Goal: Information Seeking & Learning: Learn about a topic

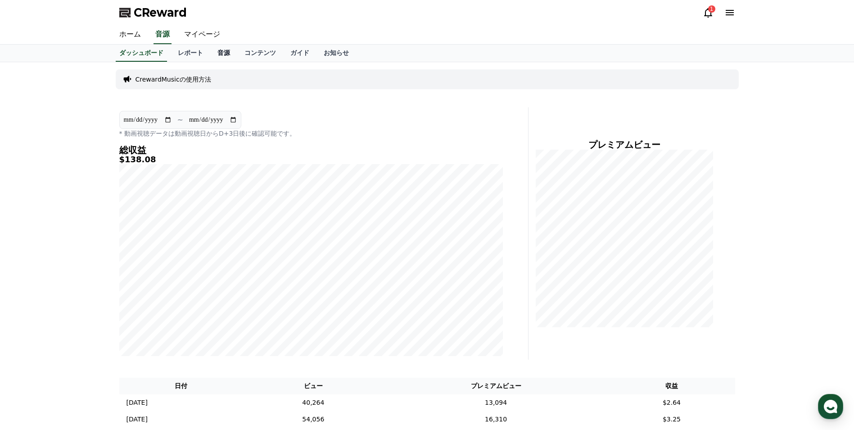
click at [210, 53] on link "音源" at bounding box center [223, 53] width 27 height 17
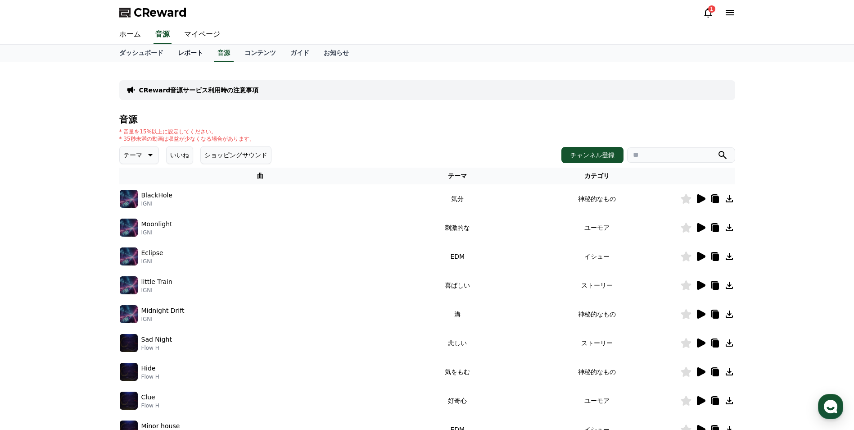
click at [175, 57] on link "レポート" at bounding box center [191, 53] width 40 height 17
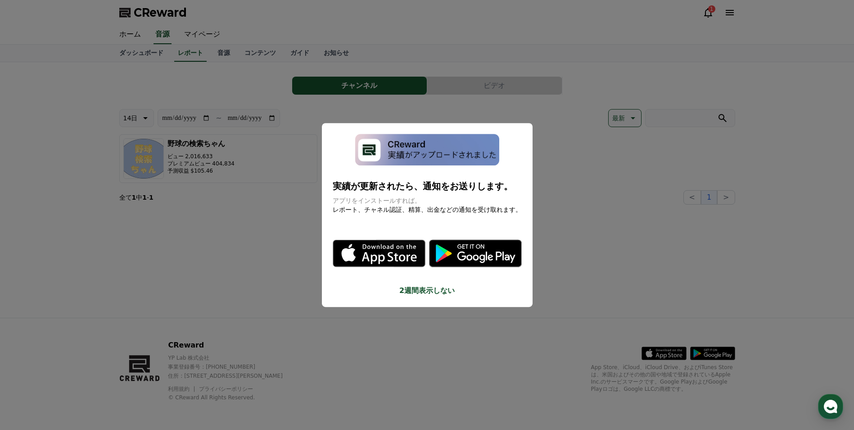
click at [421, 291] on button "2週間表示しない" at bounding box center [427, 290] width 189 height 11
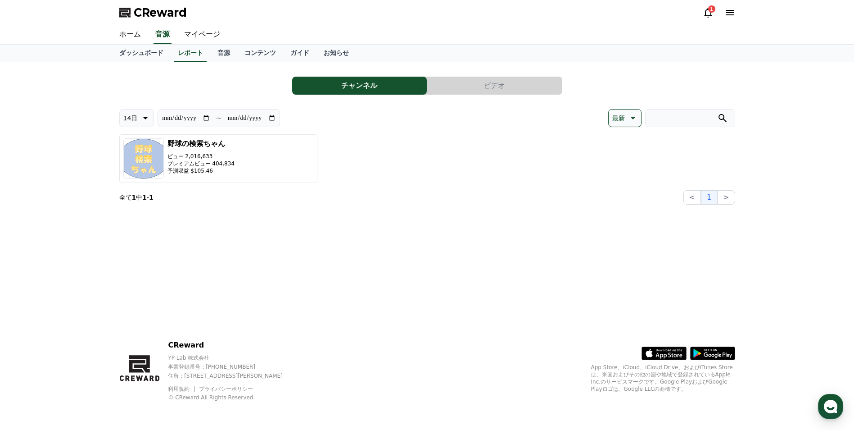
click at [709, 17] on icon at bounding box center [708, 12] width 11 height 11
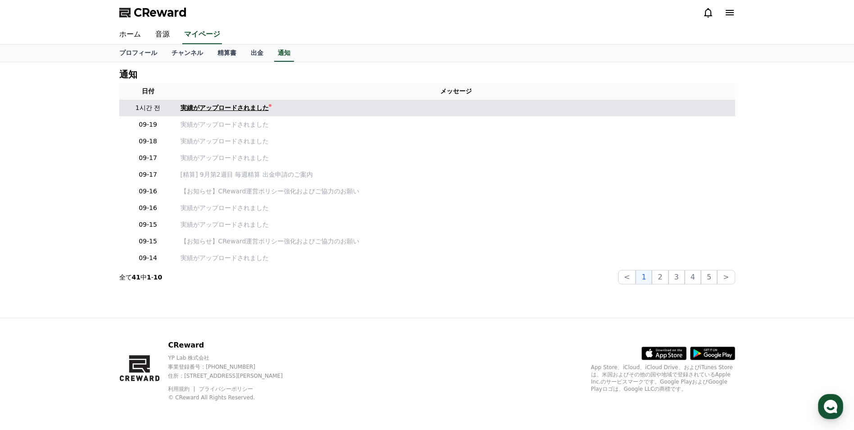
click at [229, 105] on div "実績がアップロードされました" at bounding box center [225, 107] width 88 height 9
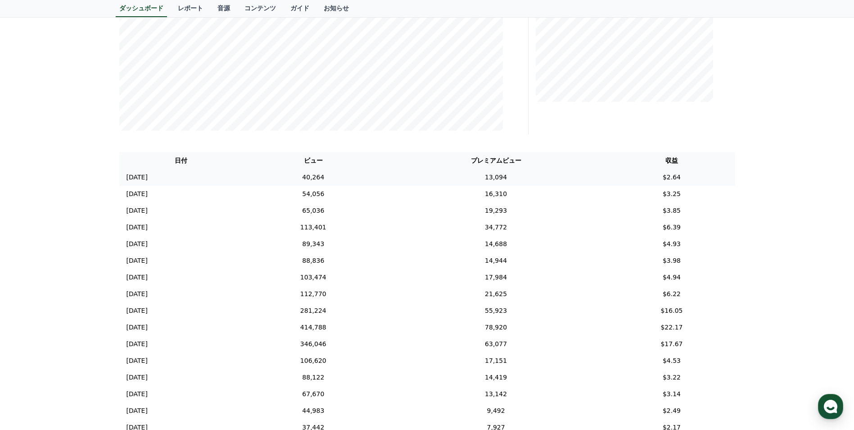
click at [384, 181] on td "40,264" at bounding box center [313, 177] width 140 height 17
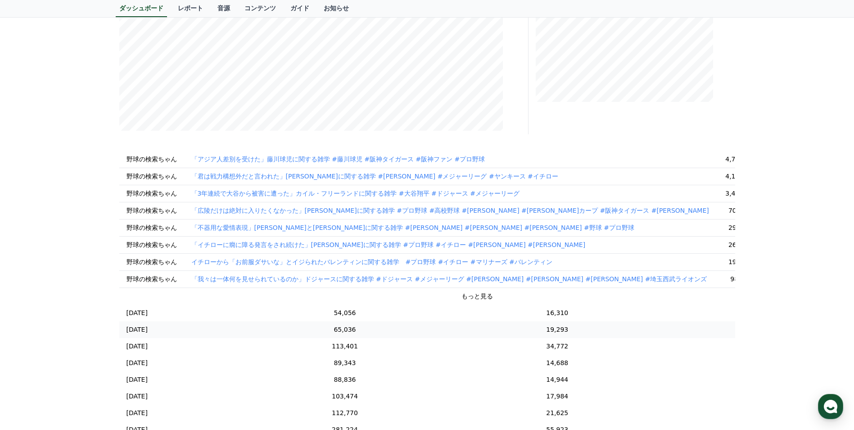
scroll to position [135, 0]
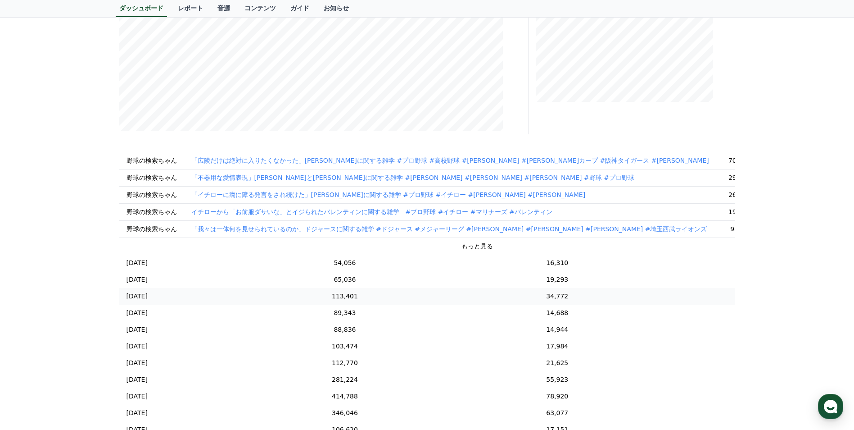
click at [437, 297] on td "34,772" at bounding box center [557, 296] width 262 height 17
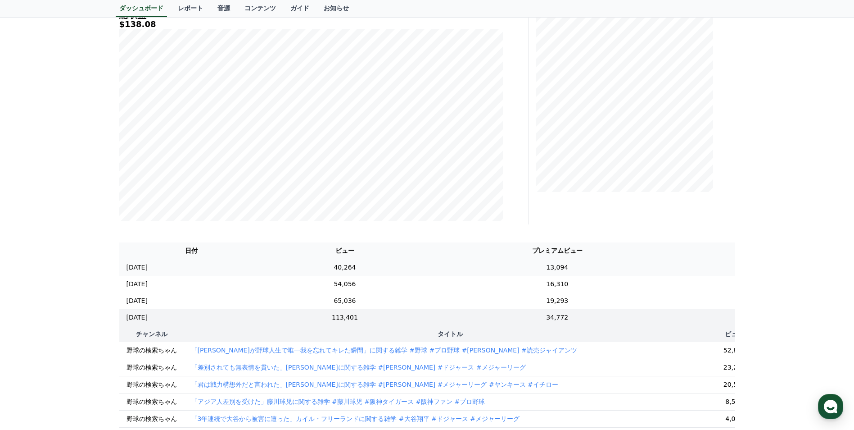
click at [415, 271] on td "40,264" at bounding box center [344, 267] width 163 height 17
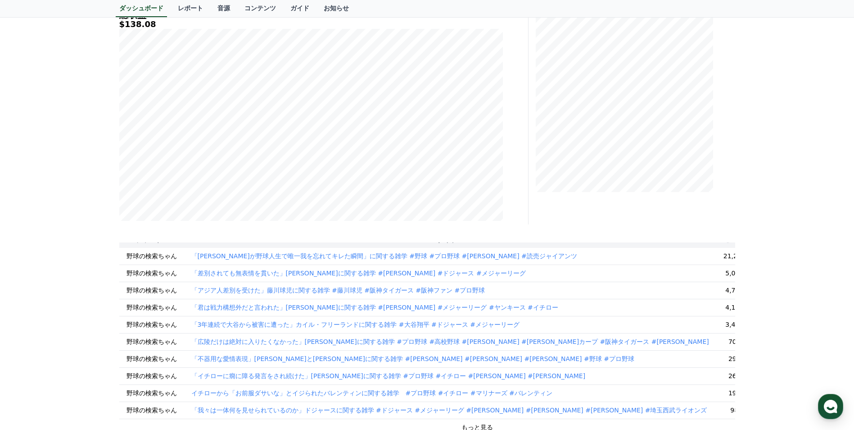
scroll to position [45, 0]
click at [397, 272] on p "「差別されても無表情を貫いた」[PERSON_NAME]に関する雑学 #[PERSON_NAME] #ドジャース #メジャーリーグ" at bounding box center [358, 271] width 335 height 9
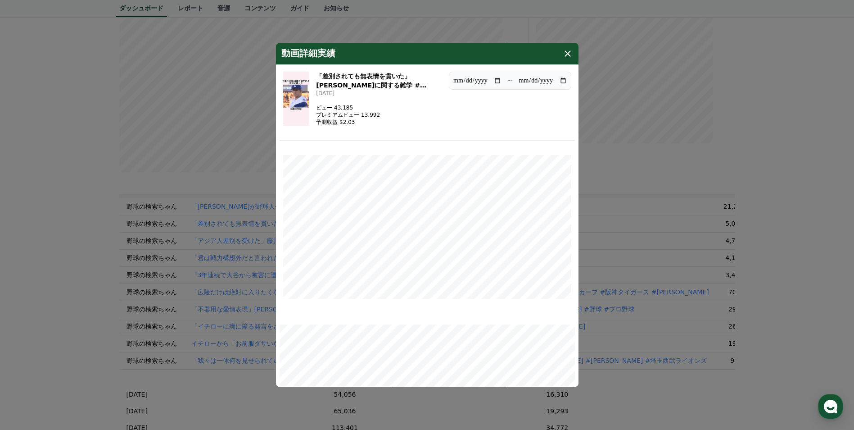
scroll to position [180, 0]
click at [359, 72] on h3 "「差別されても無表情を貫いた」[PERSON_NAME]に関する雑学 #[PERSON_NAME] #ドジャース #メジャーリーグ" at bounding box center [379, 81] width 126 height 18
click at [565, 50] on icon "modal" at bounding box center [567, 53] width 11 height 11
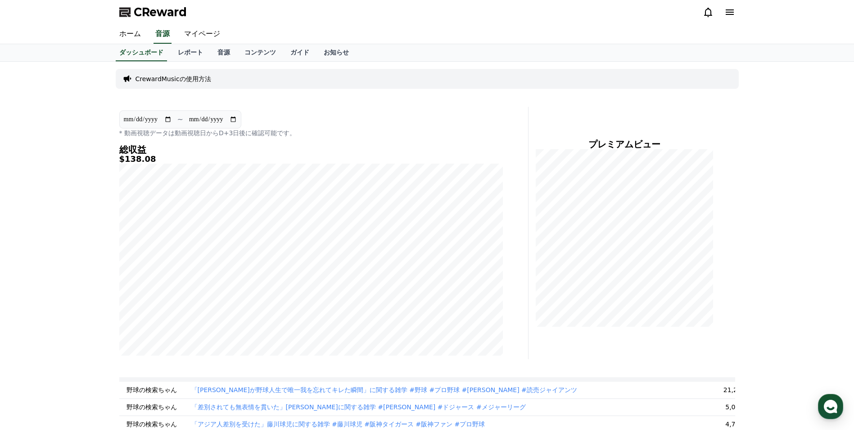
scroll to position [0, 0]
click at [177, 57] on link "レポート" at bounding box center [191, 53] width 40 height 17
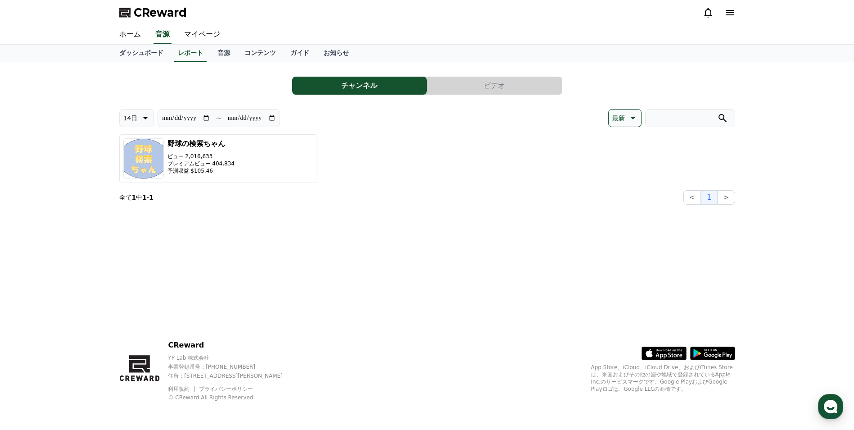
click at [493, 83] on button "ビデオ" at bounding box center [494, 86] width 135 height 18
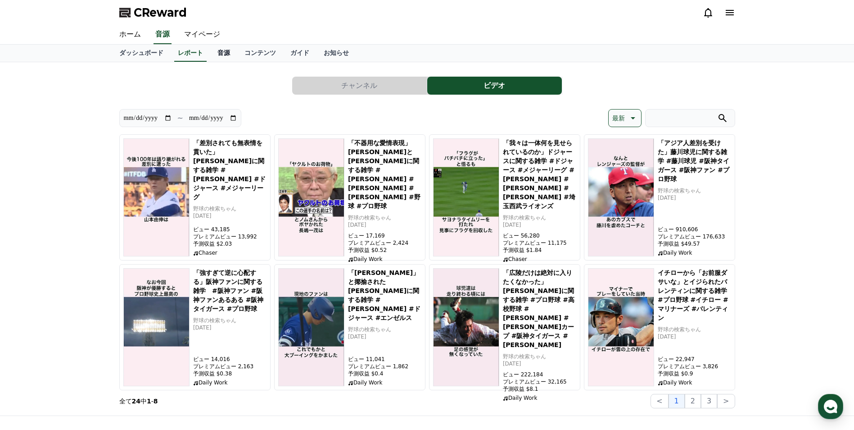
click at [210, 53] on link "音源" at bounding box center [223, 53] width 27 height 17
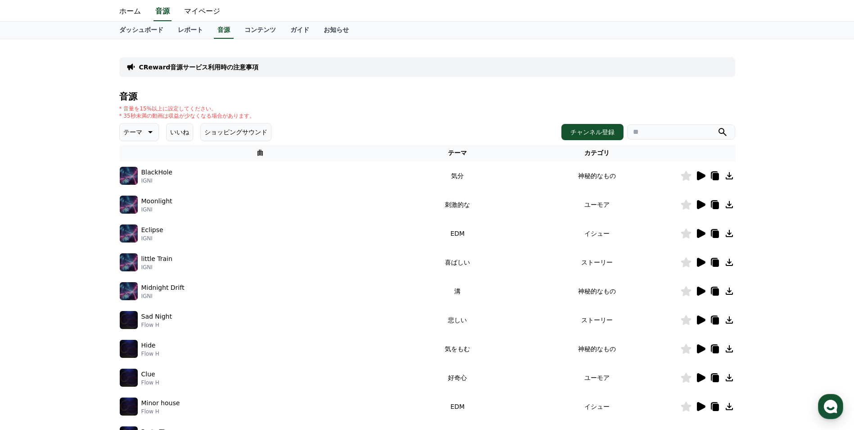
scroll to position [90, 0]
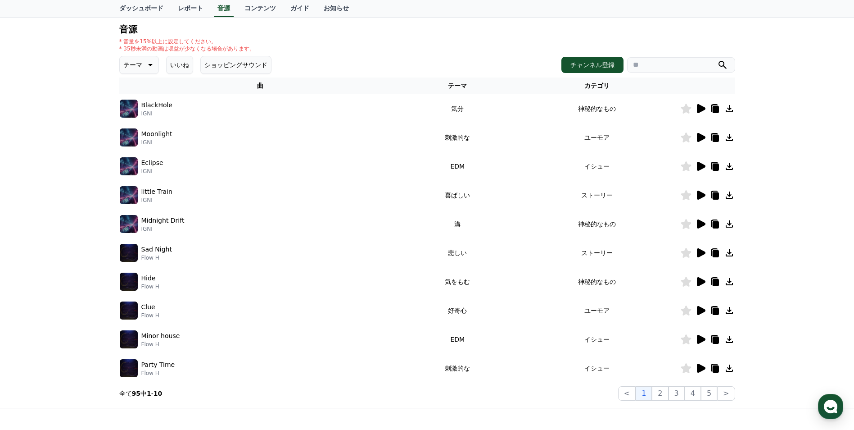
click at [678, 63] on input "search" at bounding box center [681, 64] width 108 height 15
type input "******"
click at [717, 59] on button "submit" at bounding box center [722, 64] width 11 height 11
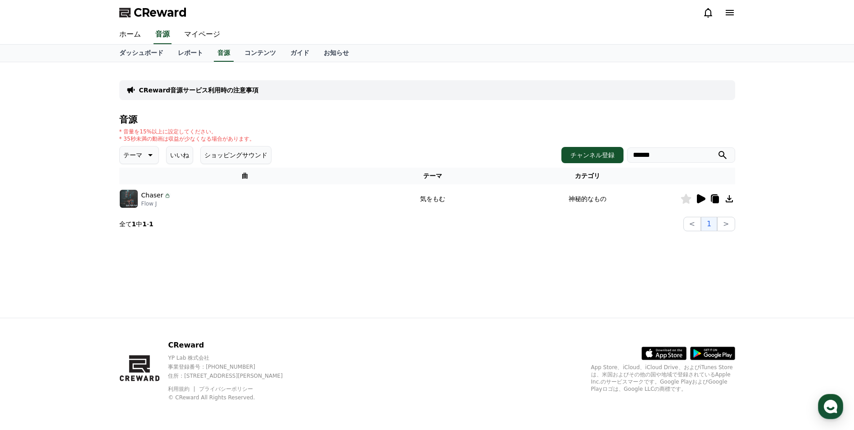
click at [126, 198] on img at bounding box center [129, 199] width 18 height 18
drag, startPoint x: 450, startPoint y: 199, endPoint x: 564, endPoint y: 199, distance: 113.9
click at [450, 199] on td "気をもむ" at bounding box center [433, 198] width 125 height 29
click at [699, 202] on icon at bounding box center [701, 198] width 9 height 9
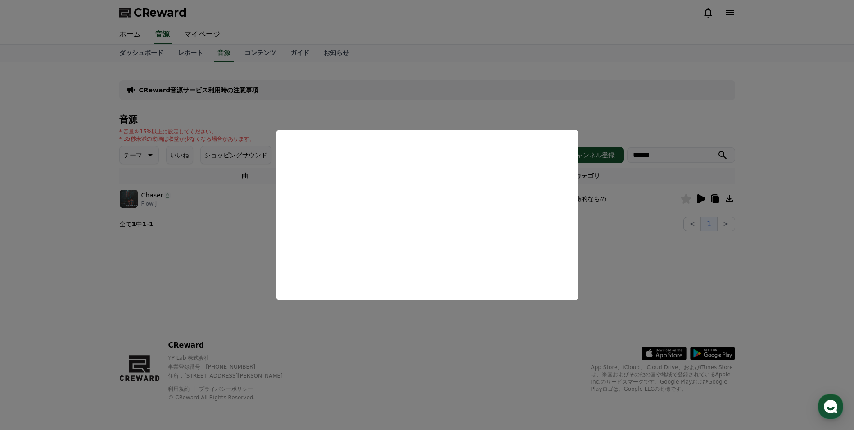
click at [213, 273] on button "close modal" at bounding box center [427, 215] width 854 height 430
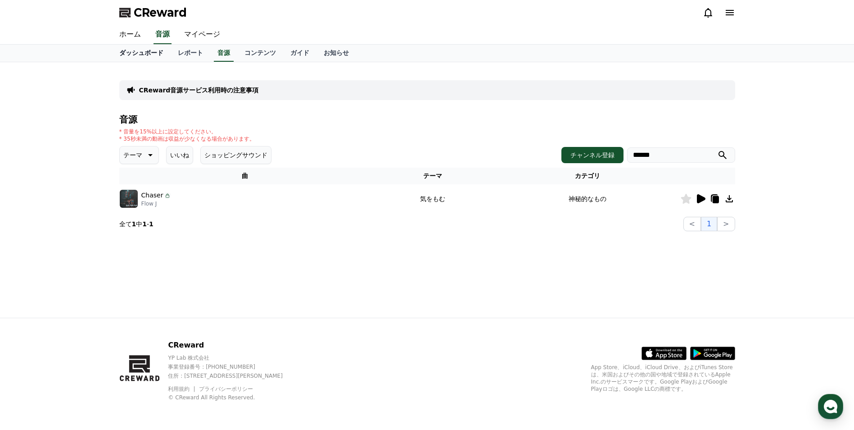
click at [131, 52] on link "ダッシュボード" at bounding box center [141, 53] width 59 height 17
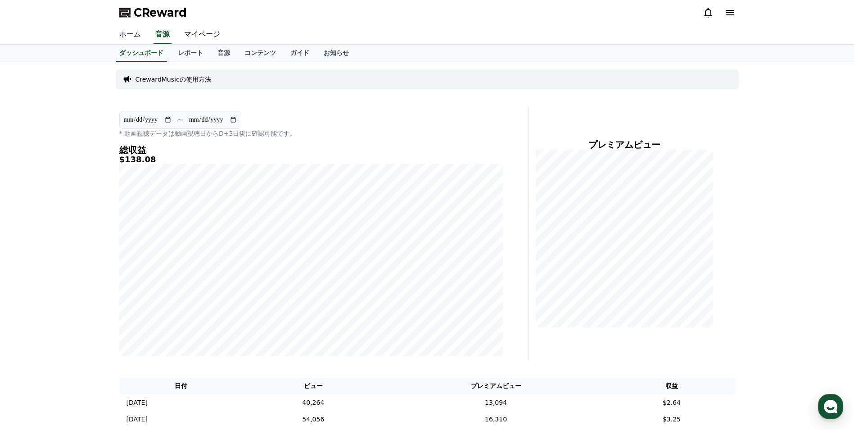
click at [132, 38] on link "ホーム" at bounding box center [130, 34] width 36 height 19
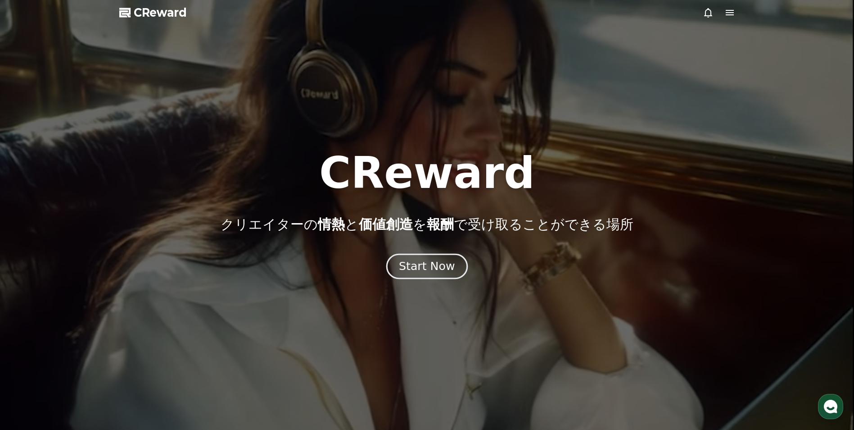
click at [410, 262] on div "Start Now" at bounding box center [427, 265] width 56 height 15
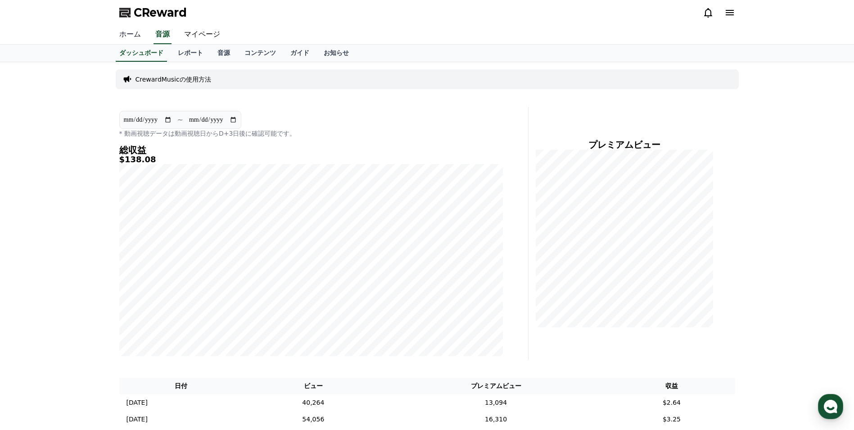
click at [137, 32] on link "ホーム" at bounding box center [130, 34] width 36 height 19
